Goal: Check status: Check status

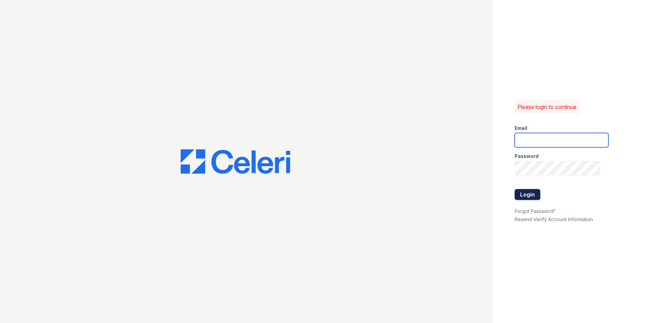
type input "[DOMAIN_NAME][EMAIL_ADDRESS][DOMAIN_NAME]"
click at [531, 195] on button "Login" at bounding box center [528, 194] width 26 height 11
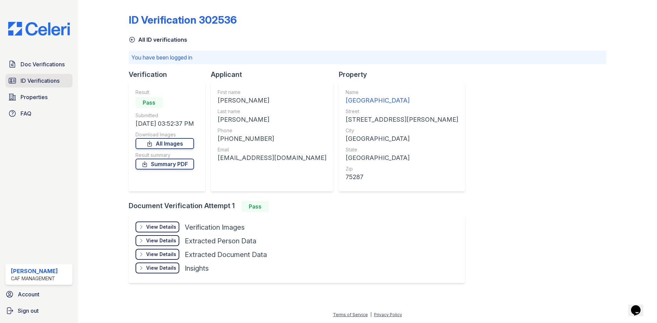
drag, startPoint x: 39, startPoint y: 78, endPoint x: 45, endPoint y: 75, distance: 6.4
click at [39, 78] on span "ID Verifications" at bounding box center [40, 81] width 39 height 8
